Goal: Task Accomplishment & Management: Use online tool/utility

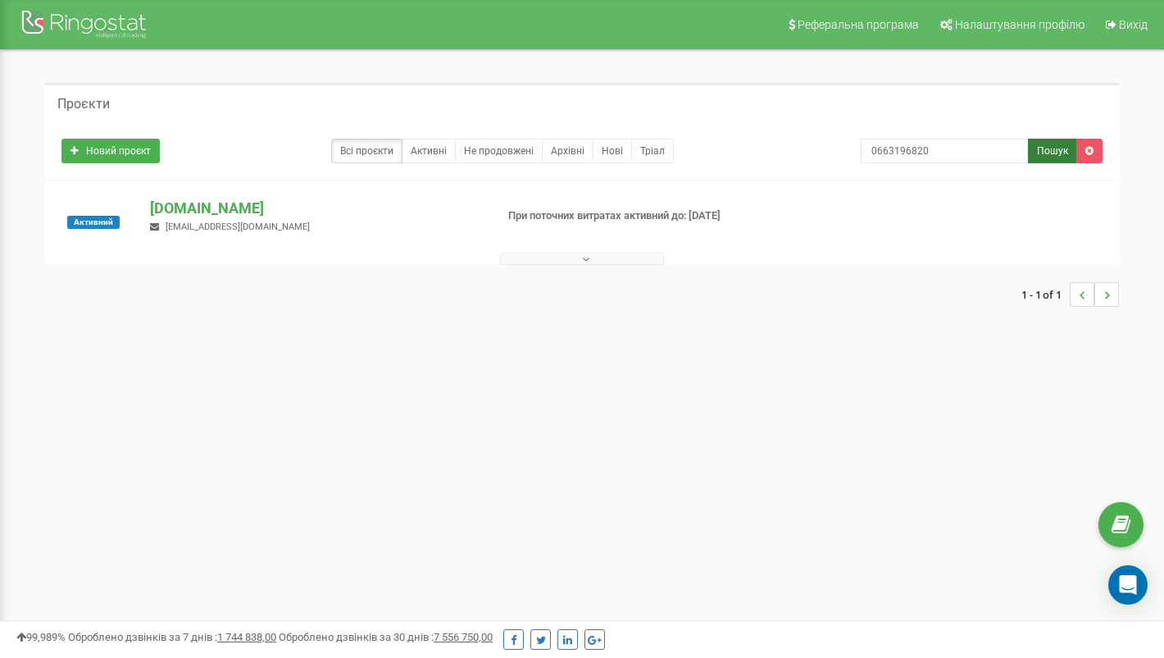
type input "0663196820"
click at [1054, 147] on button "Пошук" at bounding box center [1052, 151] width 49 height 25
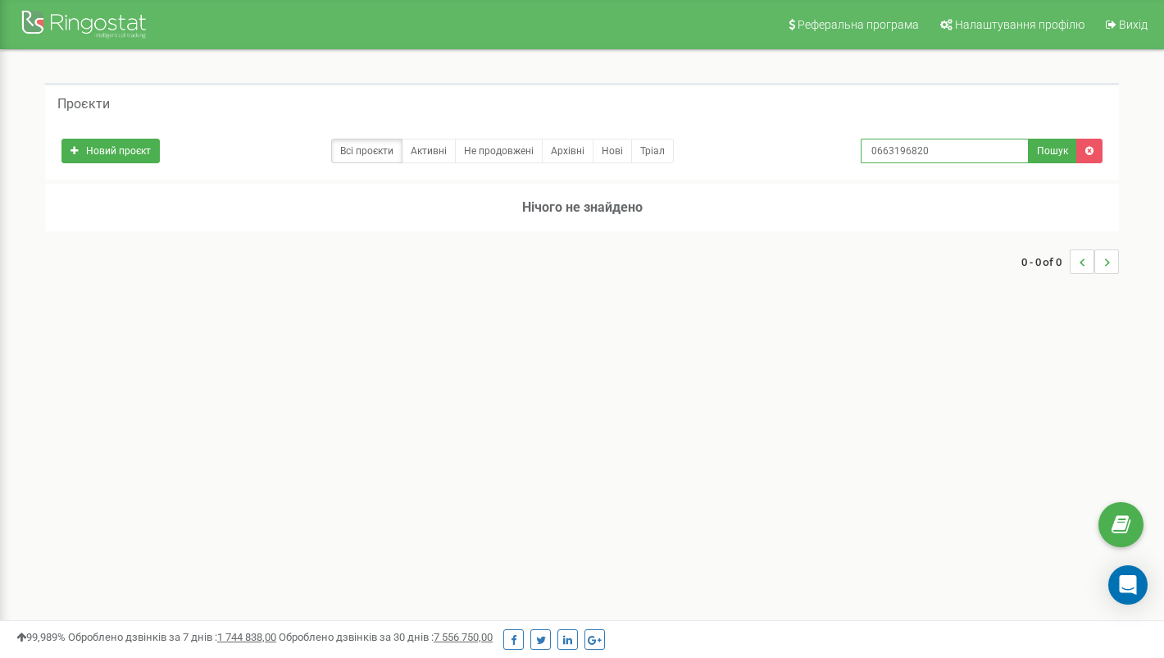
drag, startPoint x: 957, startPoint y: 143, endPoint x: 803, endPoint y: 135, distance: 153.5
click at [803, 135] on div "Новий проєкт Всі проєкти Активні Не продовжені Архівні [GEOGRAPHIC_DATA] 066319…" at bounding box center [582, 146] width 1066 height 33
